Goal: Download file/media

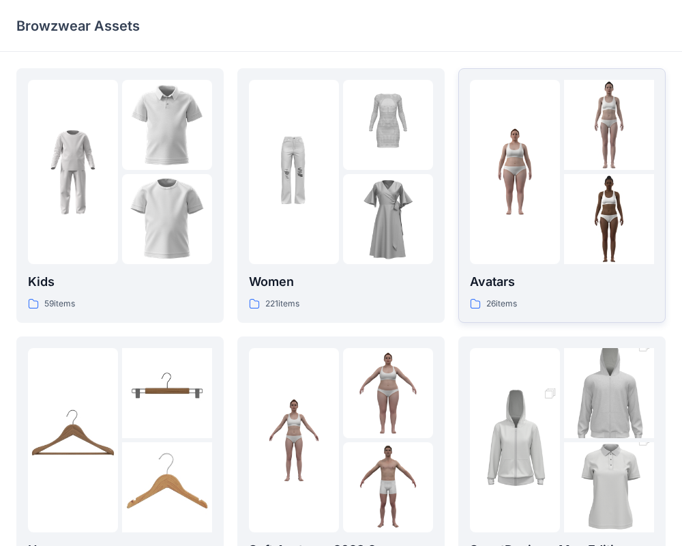
click at [539, 156] on img at bounding box center [515, 172] width 90 height 90
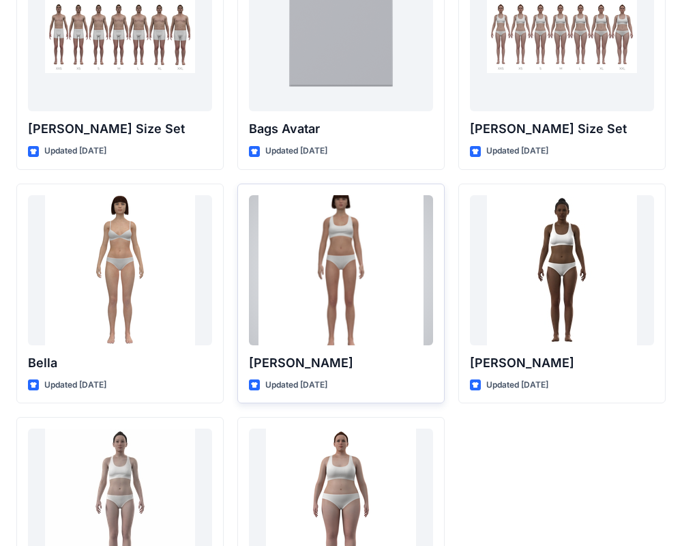
scroll to position [1629, 0]
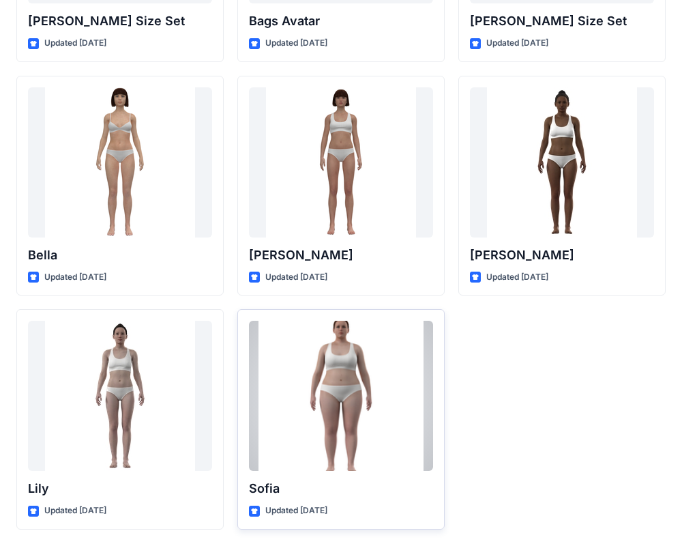
click at [353, 357] on div at bounding box center [341, 396] width 184 height 150
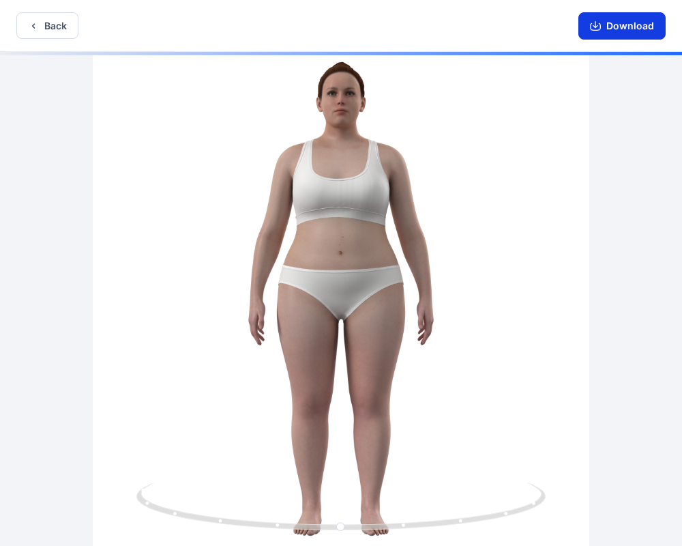
click at [599, 34] on button "Download" at bounding box center [622, 25] width 87 height 27
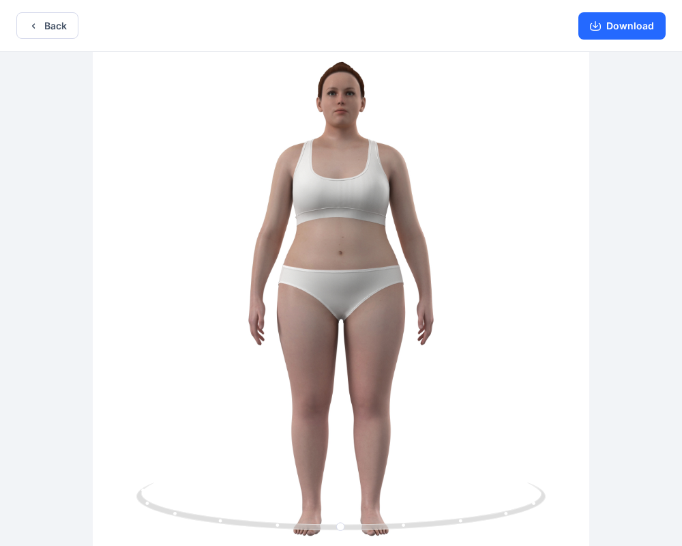
click at [418, 14] on div "Back Download" at bounding box center [341, 26] width 682 height 52
